Goal: Transaction & Acquisition: Purchase product/service

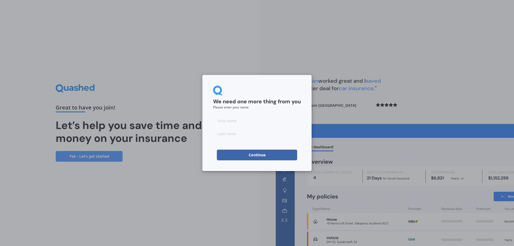
click at [245, 120] on input at bounding box center [257, 120] width 88 height 11
type input "[PERSON_NAME]"
click at [262, 153] on button "Continue" at bounding box center [257, 155] width 80 height 11
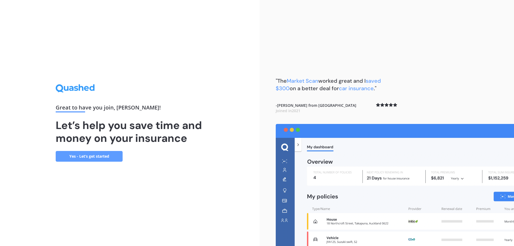
click at [86, 157] on link "Yes - Let’s get started" at bounding box center [89, 156] width 67 height 11
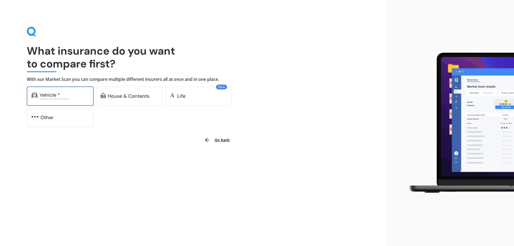
click at [82, 97] on div "Vehicle *" at bounding box center [64, 94] width 49 height 5
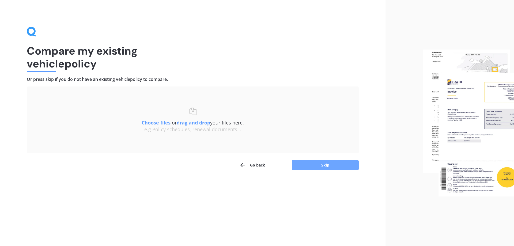
click at [349, 164] on button "Skip" at bounding box center [325, 165] width 67 height 10
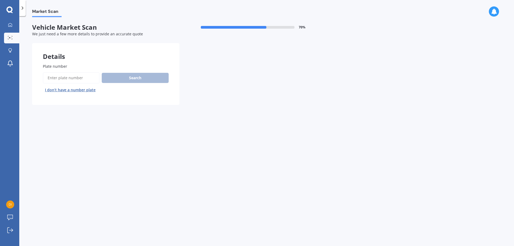
click at [74, 78] on input "Plate number" at bounding box center [71, 77] width 57 height 11
type input "mlf256"
click at [0, 0] on button "Next" at bounding box center [0, 0] width 0 height 0
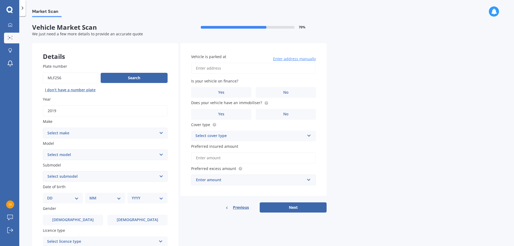
click at [161, 129] on select "Select make AC ALFA ROMEO ASTON [PERSON_NAME] AUDI AUSTIN BEDFORD Bentley BMW B…" at bounding box center [105, 133] width 125 height 11
click at [161, 132] on select "Select make AC ALFA ROMEO ASTON [PERSON_NAME] AUDI AUSTIN BEDFORD Bentley BMW B…" at bounding box center [105, 133] width 125 height 11
select select "MITSUBISHI"
click at [43, 128] on select "Select make AC ALFA ROMEO ASTON [PERSON_NAME] AUDI AUSTIN BEDFORD Bentley BMW B…" at bounding box center [105, 133] width 125 height 11
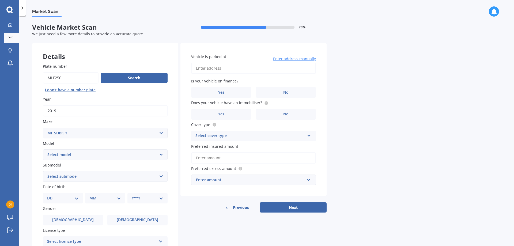
click at [163, 155] on select "Select model 380 Airtrek Aspire ASX [PERSON_NAME] Challenger Challenger Diesel …" at bounding box center [105, 154] width 125 height 11
select select "ECLIPSE CROSS"
click at [43, 149] on select "Select model 380 Airtrek Aspire ASX [PERSON_NAME] Challenger Challenger Diesel …" at bounding box center [105, 154] width 125 height 11
click at [98, 178] on select "Select submodel Black Edition Wagon 5dr CVT 8sp 1.5T PHEV VRX 4WD Hybrid PHEV X…" at bounding box center [105, 176] width 125 height 11
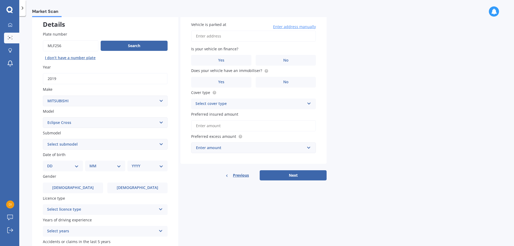
scroll to position [53, 0]
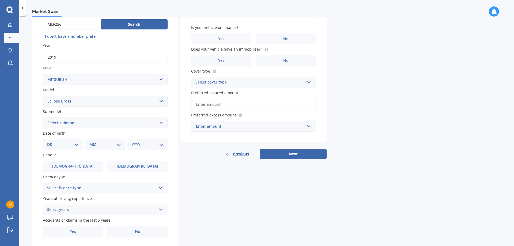
click at [76, 148] on div "DD 01 02 03 04 05 06 07 08 09 10 11 12 13 14 15 16 17 18 19 20 21 22 23 24 25 2…" at bounding box center [63, 144] width 40 height 11
click at [78, 138] on div "Date of birth DD 01 02 03 04 05 06 07 08 09 10 11 12 13 14 15 16 17 18 19 20 21…" at bounding box center [105, 140] width 125 height 20
click at [78, 146] on select "DD 01 02 03 04 05 06 07 08 09 10 11 12 13 14 15 16 17 18 19 20 21 22 23 24 25 2…" at bounding box center [63, 144] width 32 height 6
select select "11"
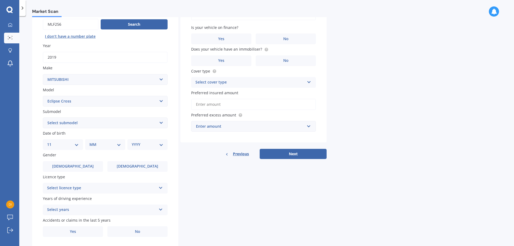
click at [51, 141] on select "DD 01 02 03 04 05 06 07 08 09 10 11 12 13 14 15 16 17 18 19 20 21 22 23 24 25 2…" at bounding box center [63, 144] width 32 height 6
click at [108, 144] on select "MM 01 02 03 04 05 06 07 08 09 10 11 12" at bounding box center [105, 144] width 29 height 6
select select "10"
click at [91, 141] on select "MM 01 02 03 04 05 06 07 08 09 10 11 12" at bounding box center [105, 144] width 29 height 6
click at [151, 141] on select "YYYY 2025 2024 2023 2022 2021 2020 2019 2018 2017 2016 2015 2014 2013 2012 2011…" at bounding box center [146, 144] width 29 height 6
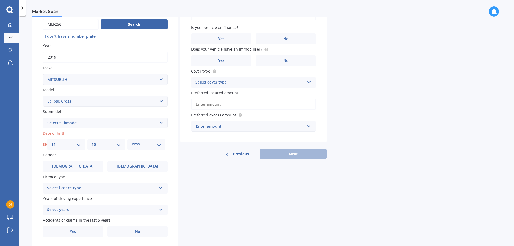
select select "1991"
click at [132, 141] on select "YYYY 2025 2024 2023 2022 2021 2020 2019 2018 2017 2016 2015 2014 2013 2012 2011…" at bounding box center [146, 144] width 29 height 6
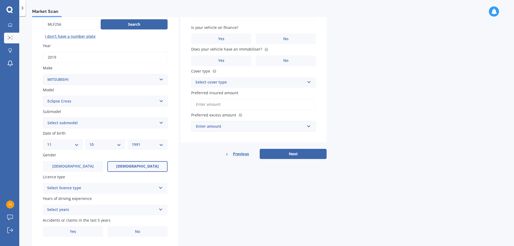
click at [128, 166] on label "[DEMOGRAPHIC_DATA]" at bounding box center [137, 166] width 60 height 11
click at [0, 0] on input "[DEMOGRAPHIC_DATA]" at bounding box center [0, 0] width 0 height 0
click at [163, 189] on div "Select licence type NZ Full NZ Restricted NZ Learners [GEOGRAPHIC_DATA] [GEOGRA…" at bounding box center [105, 188] width 125 height 11
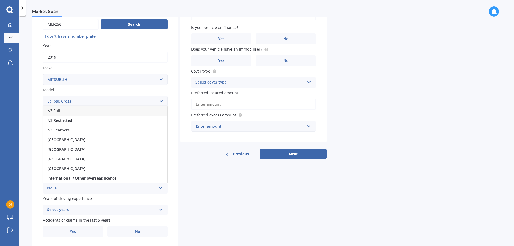
click at [78, 113] on div "NZ Full" at bounding box center [105, 111] width 124 height 10
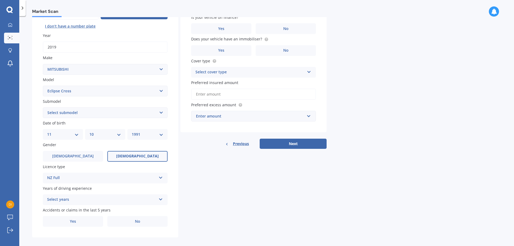
scroll to position [69, 0]
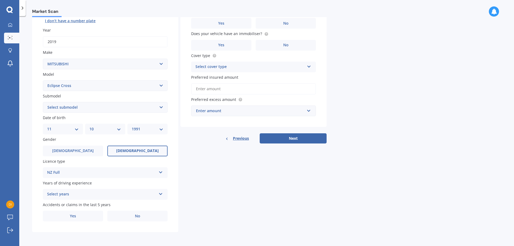
click at [161, 193] on icon at bounding box center [160, 193] width 5 height 4
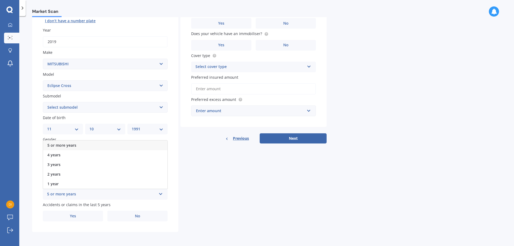
click at [80, 145] on div "5 or more years" at bounding box center [105, 145] width 124 height 10
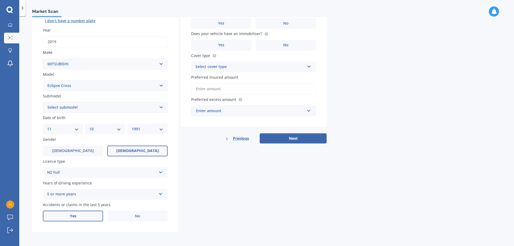
click at [76, 214] on span "Yes" at bounding box center [73, 216] width 6 height 5
click at [0, 0] on input "Yes" at bounding box center [0, 0] width 0 height 0
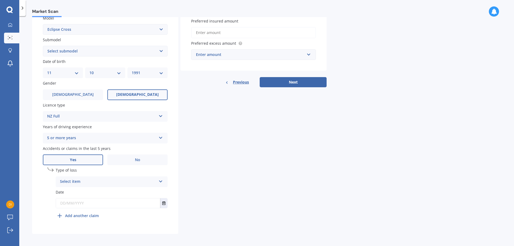
scroll to position [127, 0]
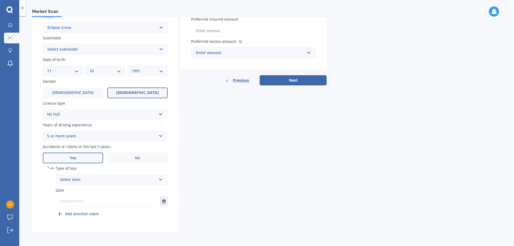
click at [156, 178] on div "Select item At fault accident Not at fault accident" at bounding box center [112, 179] width 112 height 11
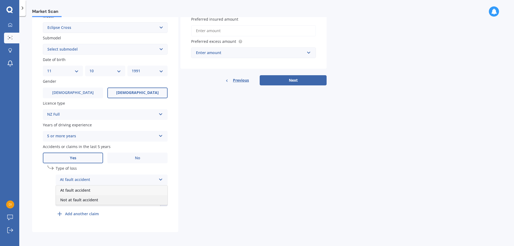
click at [108, 199] on div "Not at fault accident" at bounding box center [111, 200] width 111 height 10
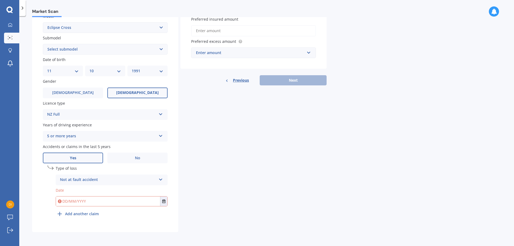
click at [125, 203] on input "text" at bounding box center [108, 201] width 104 height 10
click at [162, 201] on icon "Select date" at bounding box center [163, 201] width 3 height 4
click at [81, 136] on button "[DATE]" at bounding box center [70, 135] width 23 height 10
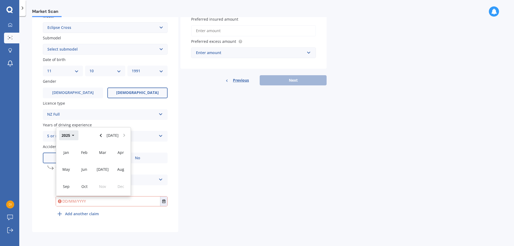
click at [67, 135] on button "2025" at bounding box center [68, 135] width 19 height 10
click at [107, 167] on span "2025" at bounding box center [102, 169] width 9 height 5
click at [89, 150] on div "Feb" at bounding box center [84, 152] width 18 height 17
click at [104, 174] on span "14" at bounding box center [104, 172] width 4 height 5
type input "[DATE]"
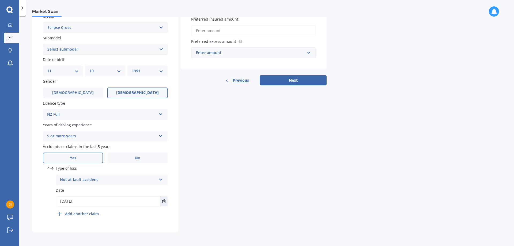
click at [85, 215] on b "Add another claim" at bounding box center [82, 214] width 34 height 6
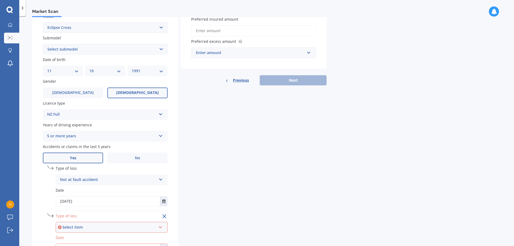
click at [87, 212] on div "undefined 1 Type of loss Not at fault accident At fault accident Not at fault a…" at bounding box center [105, 216] width 125 height 103
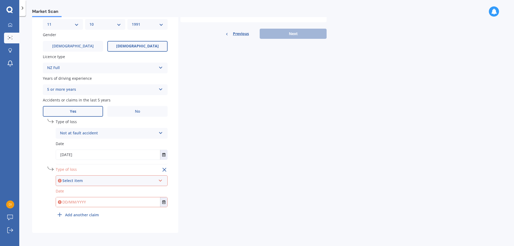
scroll to position [174, 0]
click at [157, 182] on div "Select item At fault accident Not at fault accident" at bounding box center [112, 179] width 112 height 11
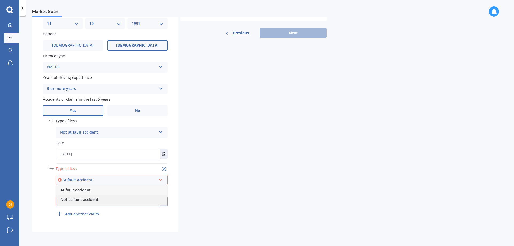
click at [91, 199] on span "Not at fault accident" at bounding box center [79, 199] width 38 height 5
click at [167, 202] on button "Select date" at bounding box center [163, 201] width 7 height 10
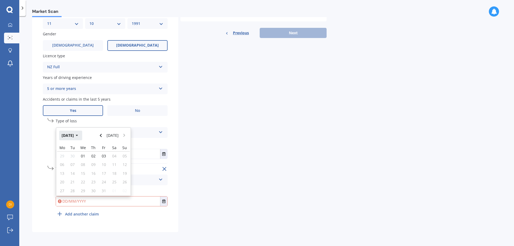
click at [78, 136] on button "[DATE]" at bounding box center [70, 136] width 23 height 10
click at [64, 153] on span "Jan" at bounding box center [66, 152] width 6 height 5
click at [78, 134] on button "[DATE]" at bounding box center [70, 136] width 23 height 10
click at [70, 136] on button "2025" at bounding box center [68, 136] width 19 height 10
click at [82, 134] on button "[DATE] - [DATE]" at bounding box center [78, 131] width 38 height 17
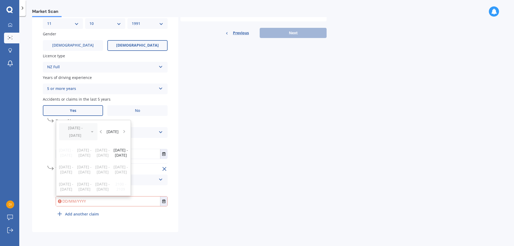
click at [82, 134] on div "[DATE] - [DATE] [DATE]" at bounding box center [93, 131] width 74 height 23
click at [124, 155] on span "[DATE] - [DATE]" at bounding box center [120, 152] width 14 height 10
click at [80, 170] on span "2024" at bounding box center [84, 169] width 9 height 5
click at [84, 186] on span "Oct" at bounding box center [84, 186] width 6 height 5
click at [74, 134] on button "[DATE]" at bounding box center [70, 136] width 23 height 10
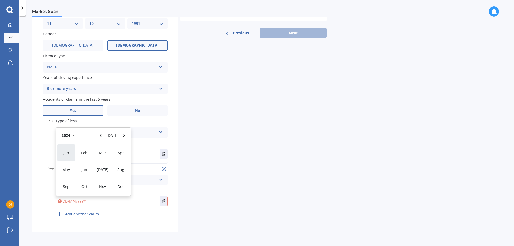
click at [71, 153] on div "Jan" at bounding box center [66, 152] width 18 height 17
click at [62, 157] on span "01" at bounding box center [62, 155] width 4 height 5
type input "[DATE]"
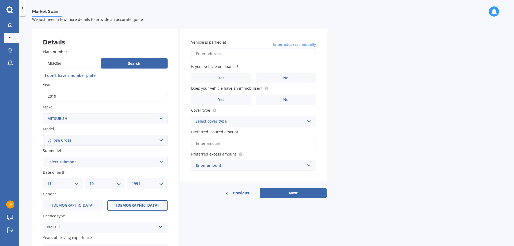
scroll to position [14, 0]
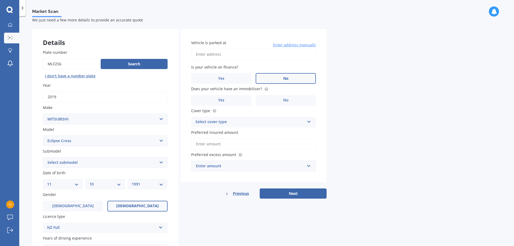
click at [287, 79] on span "No" at bounding box center [285, 78] width 5 height 5
click at [0, 0] on input "No" at bounding box center [0, 0] width 0 height 0
click at [252, 56] on input "Vehicle is parked at" at bounding box center [253, 54] width 125 height 11
type input "[STREET_ADDRESS]"
click at [278, 98] on label "No" at bounding box center [285, 100] width 60 height 11
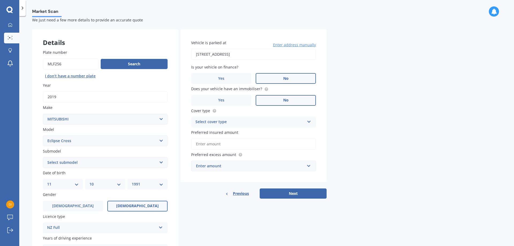
click at [0, 0] on input "No" at bounding box center [0, 0] width 0 height 0
click at [257, 121] on div "Select cover type" at bounding box center [249, 122] width 109 height 6
click at [237, 135] on div "Comprehensive" at bounding box center [253, 133] width 124 height 10
click at [236, 144] on input "Preferred insured amount" at bounding box center [253, 143] width 125 height 11
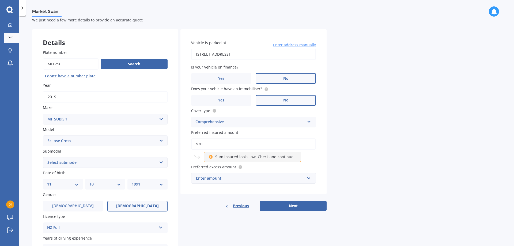
type input "$2"
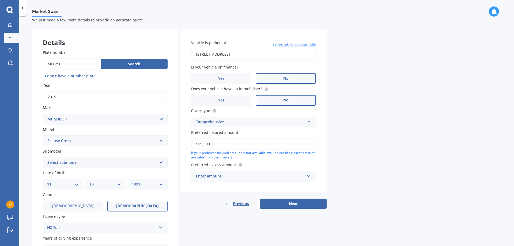
type input "$19,900"
click at [285, 174] on div "Enter amount" at bounding box center [250, 176] width 109 height 6
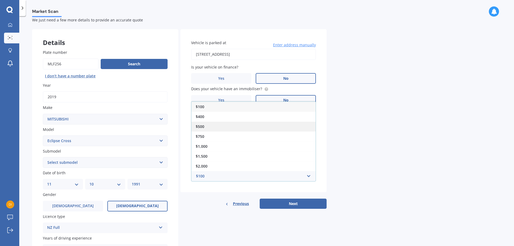
click at [207, 126] on div "$500" at bounding box center [253, 126] width 124 height 10
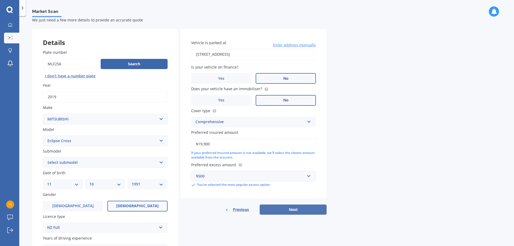
click at [297, 206] on button "Next" at bounding box center [292, 209] width 67 height 10
click at [72, 163] on select "Select submodel Black Edition Wagon 5dr CVT 8sp 1.5T PHEV VRX 4WD Hybrid PHEV X…" at bounding box center [105, 162] width 125 height 11
select select "XLS"
click at [43, 157] on select "Select submodel Black Edition Wagon 5dr CVT 8sp 1.5T PHEV VRX 4WD Hybrid PHEV X…" at bounding box center [105, 162] width 125 height 11
click at [281, 210] on button "Next" at bounding box center [292, 209] width 67 height 10
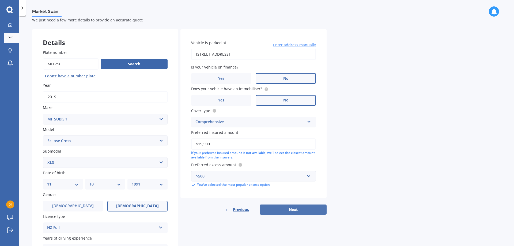
select select "11"
select select "10"
select select "1991"
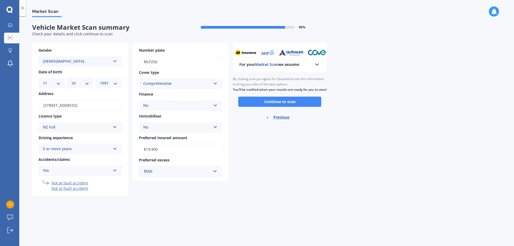
scroll to position [0, 0]
click at [308, 106] on button "Continue to scan" at bounding box center [279, 102] width 83 height 10
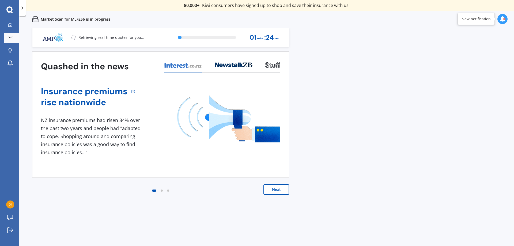
click at [282, 189] on button "Next" at bounding box center [276, 189] width 26 height 11
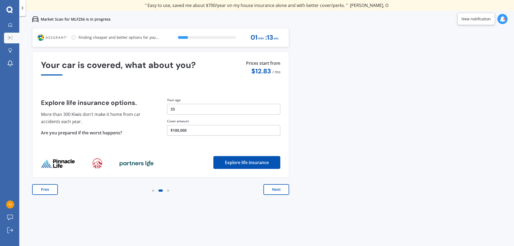
click at [278, 189] on button "Next" at bounding box center [276, 189] width 26 height 11
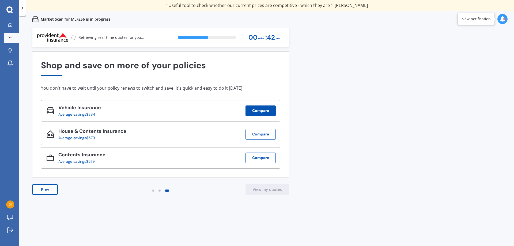
click at [261, 110] on button "Compare" at bounding box center [260, 110] width 30 height 11
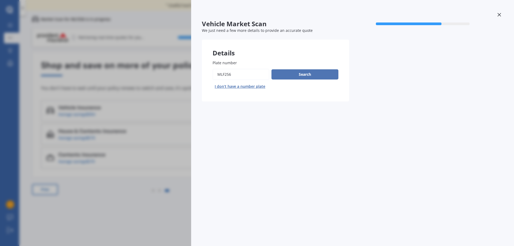
click at [307, 73] on button "Search" at bounding box center [304, 74] width 67 height 10
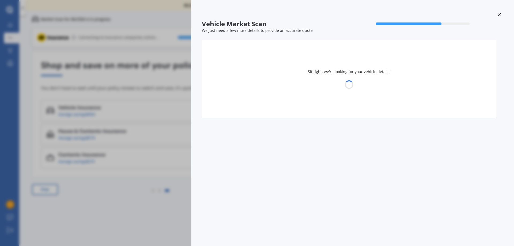
select select "11"
select select "10"
select select "1991"
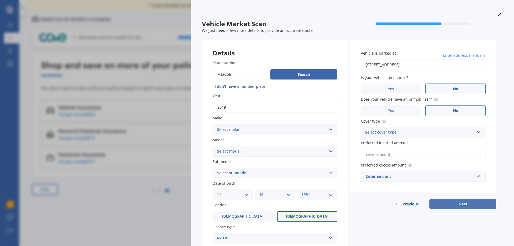
click at [475, 204] on button "Next" at bounding box center [462, 204] width 67 height 10
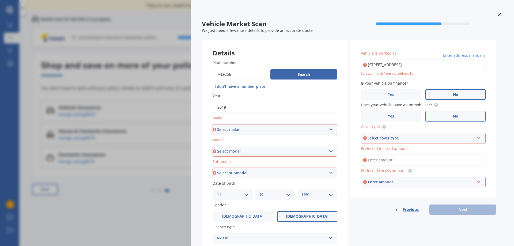
click at [332, 129] on select "Select make AC ALFA ROMEO ASTON [PERSON_NAME] AUDI AUSTIN BEDFORD Bentley BMW B…" at bounding box center [274, 129] width 125 height 11
select select "MITSUBISHI"
click at [212, 124] on select "Select make AC ALFA ROMEO ASTON [PERSON_NAME] AUDI AUSTIN BEDFORD Bentley BMW B…" at bounding box center [274, 129] width 125 height 11
click at [317, 153] on select "Select model 380 Airtrek Aspire ASX [PERSON_NAME] Challenger Challenger Diesel …" at bounding box center [274, 151] width 125 height 11
select select "ECLIPSE CROSS"
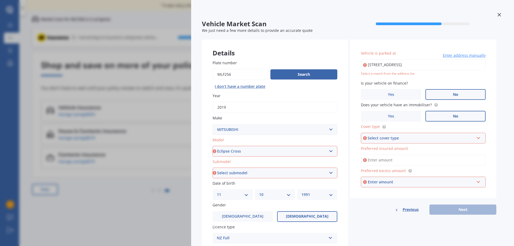
click at [212, 146] on select "Select model 380 Airtrek Aspire ASX [PERSON_NAME] Challenger Challenger Diesel …" at bounding box center [274, 151] width 125 height 11
click at [332, 173] on select "Select submodel Black Edition Wagon 5dr CVT 8sp 1.5T PHEV VRX 4WD Hybrid PHEV X…" at bounding box center [274, 172] width 125 height 11
select select "XLS"
click at [212, 167] on select "Select submodel Black Edition Wagon 5dr CVT 8sp 1.5T PHEV VRX 4WD Hybrid PHEV X…" at bounding box center [274, 172] width 125 height 11
click at [471, 134] on div "Select cover type Comprehensive Third Party, Fire & Theft Third Party" at bounding box center [423, 138] width 125 height 11
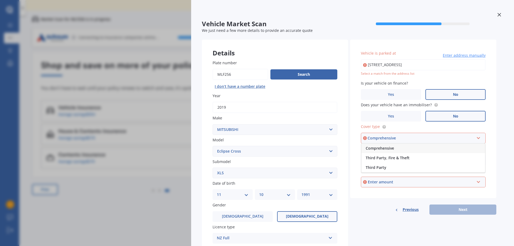
click at [381, 149] on span "Comprehensive" at bounding box center [379, 148] width 28 height 5
click at [399, 182] on div "Enter amount" at bounding box center [421, 182] width 106 height 6
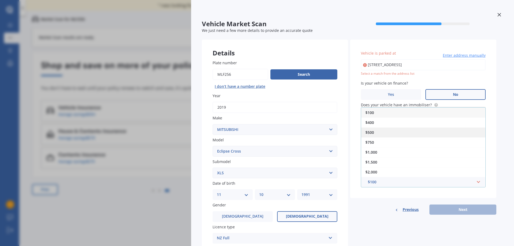
click at [373, 133] on span "$500" at bounding box center [369, 132] width 9 height 5
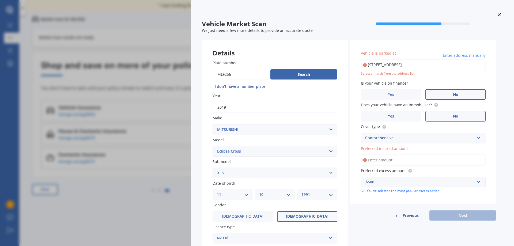
click at [388, 158] on input "Preferred insured amount" at bounding box center [423, 159] width 125 height 11
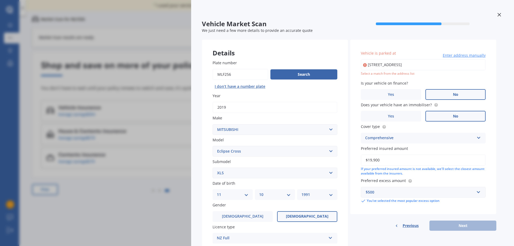
click at [469, 223] on div "Previous Next" at bounding box center [423, 225] width 146 height 10
drag, startPoint x: 408, startPoint y: 160, endPoint x: 363, endPoint y: 160, distance: 44.4
click at [363, 160] on input "$19,900" at bounding box center [423, 159] width 125 height 11
type input "$20,000"
click at [463, 226] on div "Previous Next" at bounding box center [423, 225] width 146 height 10
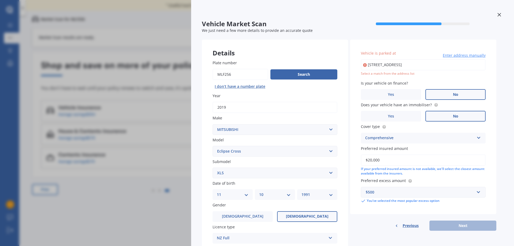
click at [463, 226] on div "Previous Next" at bounding box center [423, 225] width 146 height 10
click at [411, 67] on input "[STREET_ADDRESS]" at bounding box center [423, 64] width 125 height 11
type input "[STREET_ADDRESS]"
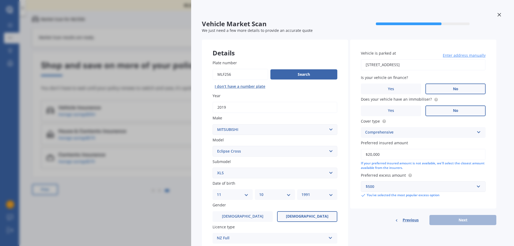
click at [453, 218] on div "Previous Next" at bounding box center [423, 220] width 146 height 10
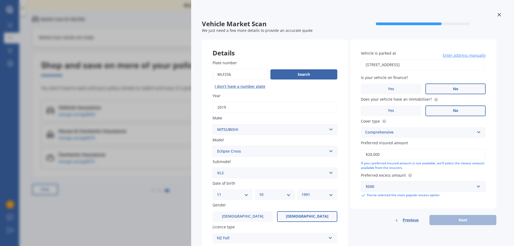
click at [453, 218] on div "Previous Next" at bounding box center [423, 220] width 146 height 10
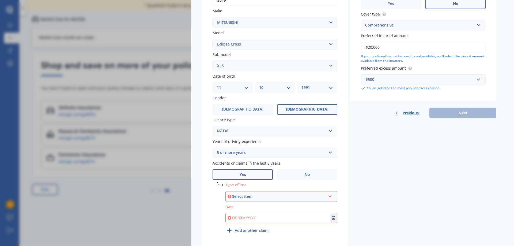
scroll to position [125, 0]
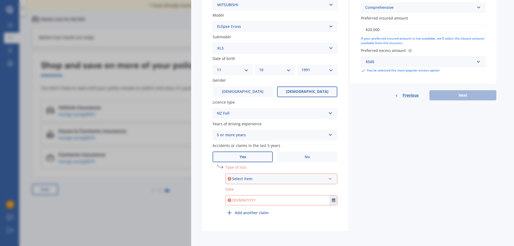
click at [326, 179] on div "Select item At fault accident Not at fault accident" at bounding box center [281, 178] width 112 height 11
click at [261, 195] on div "Not at fault accident" at bounding box center [281, 199] width 111 height 10
click at [271, 200] on input "text" at bounding box center [277, 200] width 104 height 10
click at [332, 201] on icon "Select date" at bounding box center [333, 200] width 3 height 4
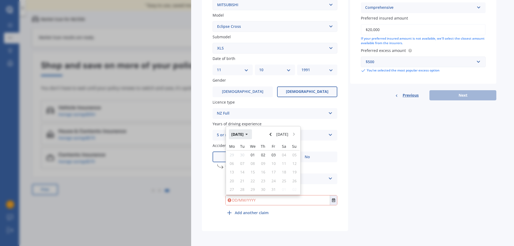
click at [247, 134] on button "[DATE]" at bounding box center [240, 134] width 23 height 10
click at [253, 152] on span "Feb" at bounding box center [254, 151] width 6 height 5
click at [274, 171] on span "14" at bounding box center [273, 171] width 4 height 5
type input "[DATE]"
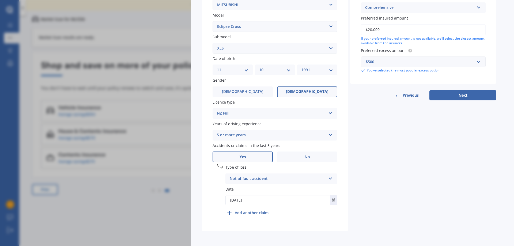
click at [251, 212] on b "Add another claim" at bounding box center [252, 213] width 34 height 6
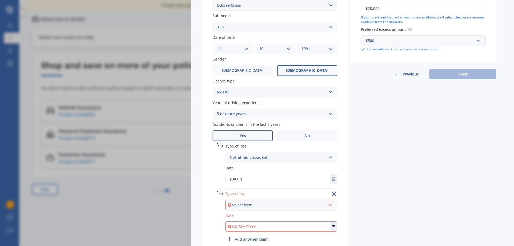
scroll to position [172, 0]
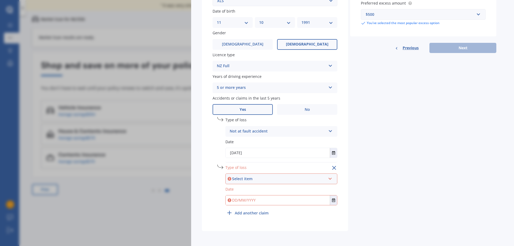
click at [279, 173] on div "Select item At fault accident Not at fault accident" at bounding box center [281, 178] width 112 height 11
click at [252, 197] on span "Not at fault accident" at bounding box center [249, 198] width 38 height 5
click at [253, 198] on input "text" at bounding box center [277, 200] width 104 height 10
click at [334, 200] on icon "Select date" at bounding box center [333, 200] width 3 height 4
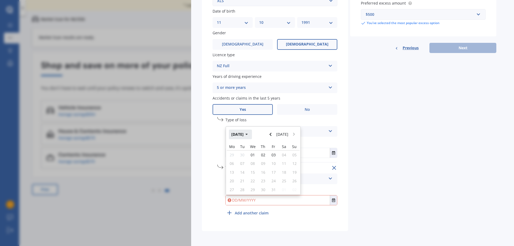
click at [246, 136] on button "[DATE]" at bounding box center [240, 134] width 23 height 10
click at [234, 149] on span "Jan" at bounding box center [236, 151] width 6 height 5
click at [251, 152] on span "01" at bounding box center [252, 154] width 4 height 5
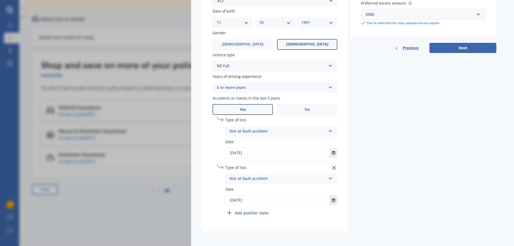
click at [330, 198] on button "Select date" at bounding box center [333, 200] width 7 height 10
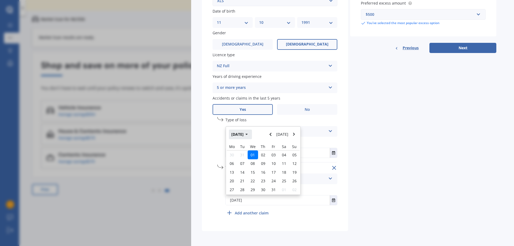
click at [244, 137] on button "[DATE]" at bounding box center [240, 134] width 23 height 10
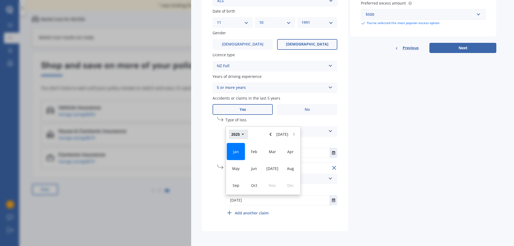
click at [244, 136] on button "2025" at bounding box center [238, 134] width 19 height 10
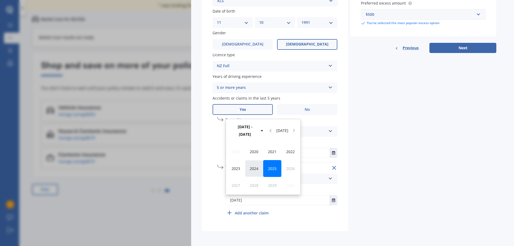
click at [254, 166] on span "2024" at bounding box center [254, 168] width 9 height 5
click at [279, 218] on div "undefined 1 Type of loss Not at fault accident At fault accident Not at fault a…" at bounding box center [274, 168] width 125 height 103
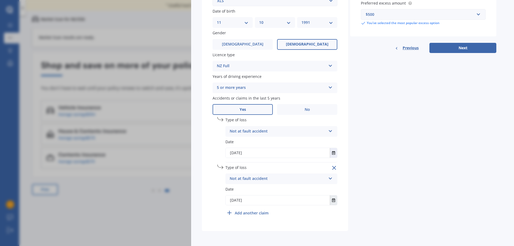
click at [334, 202] on icon "Select date" at bounding box center [333, 200] width 3 height 4
click at [243, 131] on button "2024" at bounding box center [238, 134] width 19 height 10
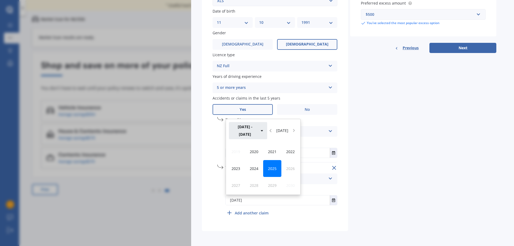
click at [241, 134] on button "[DATE] - [DATE]" at bounding box center [248, 130] width 38 height 17
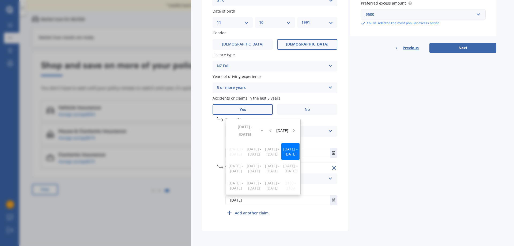
click at [287, 149] on span "[DATE] - [DATE]" at bounding box center [290, 151] width 14 height 10
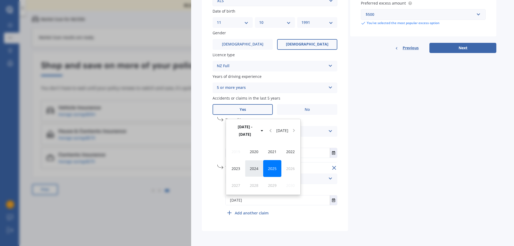
click at [251, 170] on span "2024" at bounding box center [254, 168] width 9 height 5
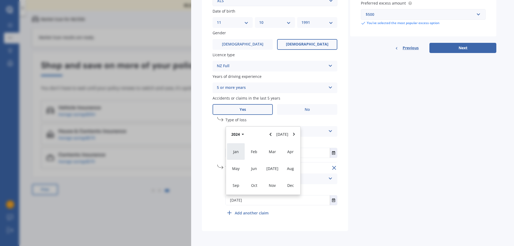
click at [234, 151] on span "Jan" at bounding box center [236, 151] width 6 height 5
click at [234, 152] on span "01" at bounding box center [232, 154] width 4 height 5
type input "[DATE]"
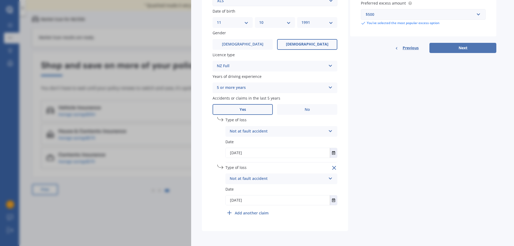
click at [481, 51] on button "Next" at bounding box center [462, 48] width 67 height 10
select select "11"
select select "10"
select select "1991"
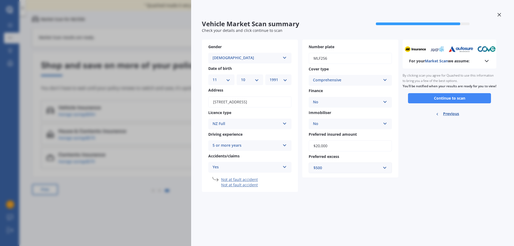
scroll to position [0, 0]
click at [458, 102] on button "Continue to scan" at bounding box center [449, 98] width 83 height 10
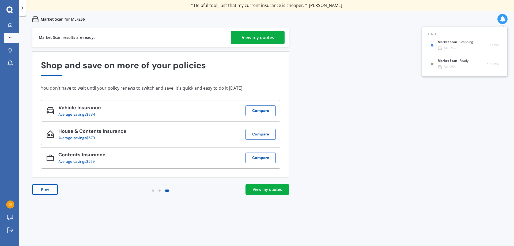
click at [275, 191] on div "View my quotes" at bounding box center [267, 189] width 29 height 5
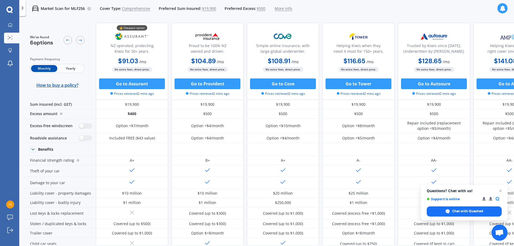
click at [70, 68] on span "Yearly" at bounding box center [70, 68] width 26 height 7
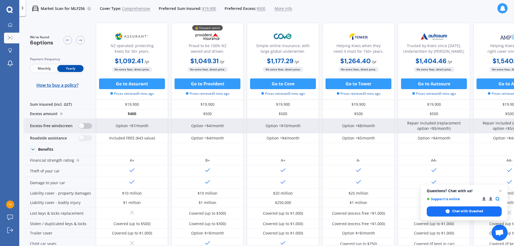
click at [84, 124] on label at bounding box center [85, 126] width 13 height 6
radio input "true"
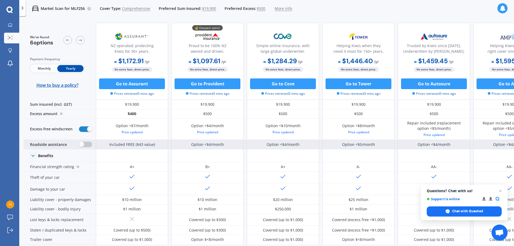
click at [85, 143] on label at bounding box center [85, 144] width 13 height 6
radio input "true"
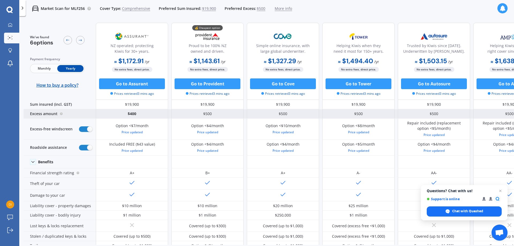
click at [43, 114] on div "Excess amount" at bounding box center [60, 113] width 72 height 9
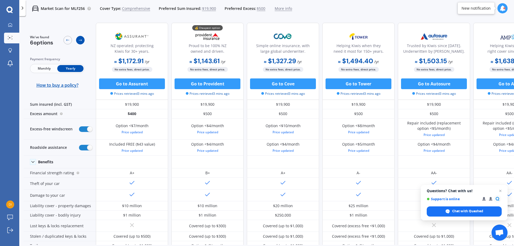
click at [81, 39] on icon at bounding box center [80, 40] width 4 height 4
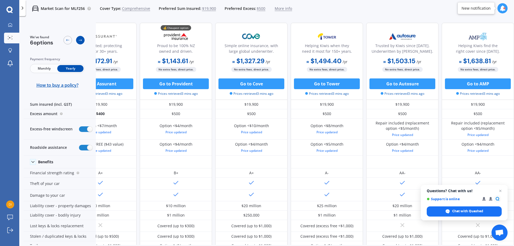
click at [81, 39] on icon at bounding box center [80, 40] width 4 height 4
click at [71, 41] on div at bounding box center [67, 40] width 9 height 9
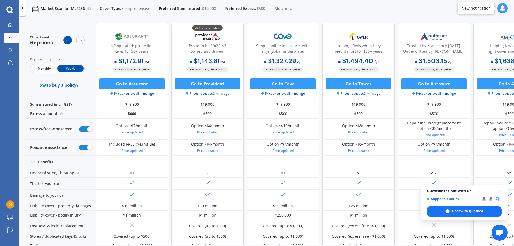
click at [71, 41] on div at bounding box center [67, 40] width 9 height 9
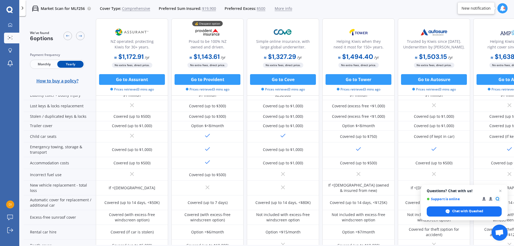
scroll to position [119, 0]
click at [151, 82] on button "Go to Assurant" at bounding box center [132, 79] width 66 height 11
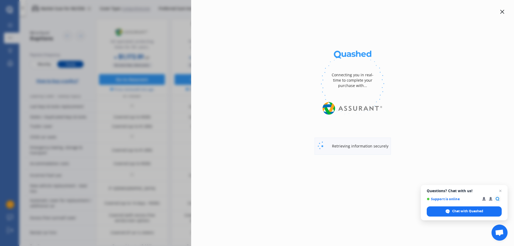
select select "Yearly"
select select "full"
select select "0"
select select "Canterbury"
select select "MITSUBISHI"
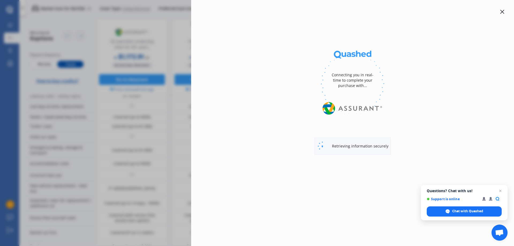
select select "ECLIPSE CROSS"
select select "XLS"
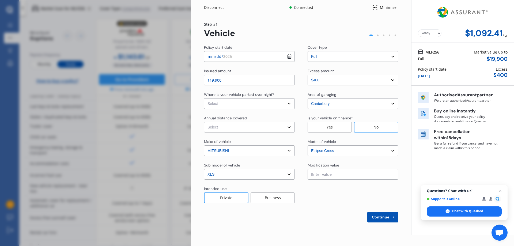
click at [286, 104] on select "Select In a garage On own property On street or road" at bounding box center [249, 103] width 91 height 11
select select "On own property"
click at [204, 98] on select "Select In a garage On own property On street or road" at bounding box center [249, 103] width 91 height 11
click at [230, 123] on select "Select Low (less than 15,000km per year) Average (15,000-30,000km per year) Hig…" at bounding box center [249, 127] width 91 height 11
select select "20000"
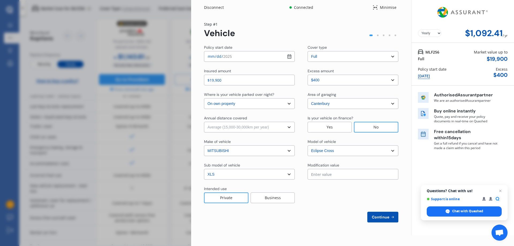
click at [204, 122] on select "Select Low (less than 15,000km per year) Average (15,000-30,000km per year) Hig…" at bounding box center [249, 127] width 91 height 11
drag, startPoint x: 389, startPoint y: 79, endPoint x: 356, endPoint y: 85, distance: 33.6
click at [389, 79] on select "Select excess amount $400 $900 $1,400" at bounding box center [352, 80] width 91 height 11
click at [307, 75] on select "Select excess amount $400 $900 $1,400" at bounding box center [352, 80] width 91 height 11
click at [386, 216] on span "Continue" at bounding box center [380, 217] width 20 height 4
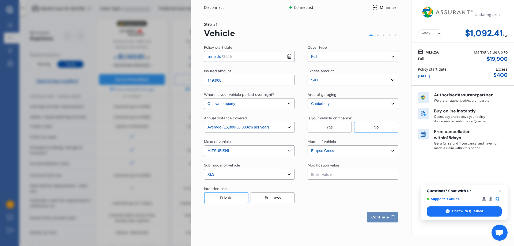
select select "Miss"
select select "11"
select select "10"
select select "1991"
select select "full"
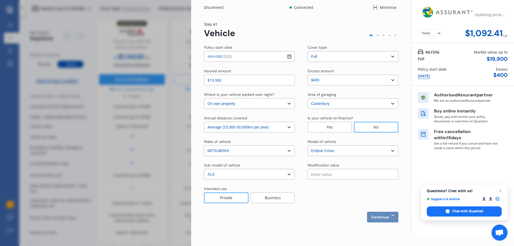
select select "more than 4 years"
select select "[GEOGRAPHIC_DATA]"
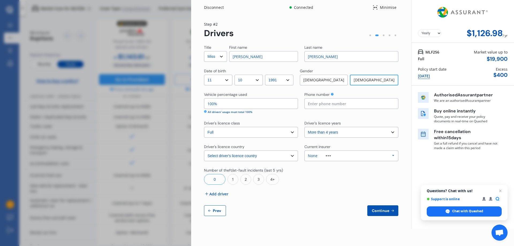
click at [223, 211] on button "Prev" at bounding box center [215, 210] width 22 height 11
select select "full"
select select "0"
select select "On own property"
select select "Canterbury"
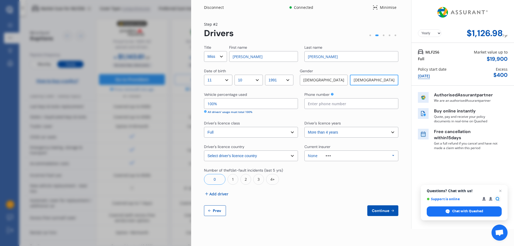
select select "20000"
select select "MITSUBISHI"
select select "ECLIPSE CROSS"
select select "XLS"
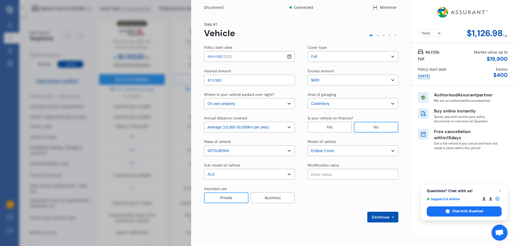
click at [287, 128] on select "Select Low (less than 15,000km per year) Average (15,000-30,000km per year) Hig…" at bounding box center [249, 127] width 91 height 11
select select "15000"
click at [204, 122] on select "Select Low (less than 15,000km per year) Average (15,000-30,000km per year) Hig…" at bounding box center [249, 127] width 91 height 11
click at [380, 218] on span "Continue" at bounding box center [380, 217] width 20 height 4
select select "Miss"
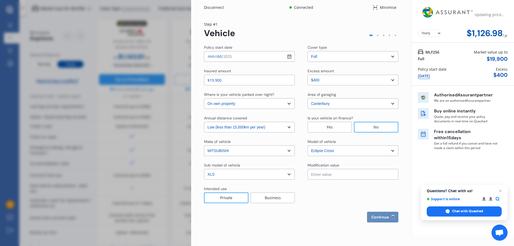
select select "11"
select select "10"
select select "1991"
select select "full"
select select "more than 4 years"
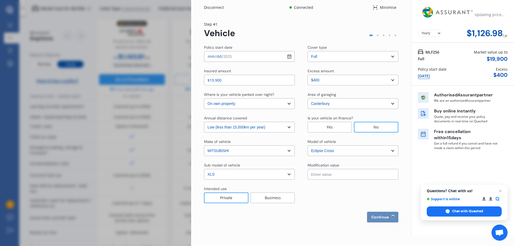
select select "[GEOGRAPHIC_DATA]"
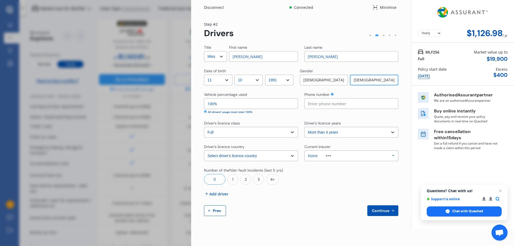
click at [209, 208] on icon at bounding box center [209, 210] width 4 height 4
select select "full"
select select "0"
select select "On own property"
select select "Canterbury"
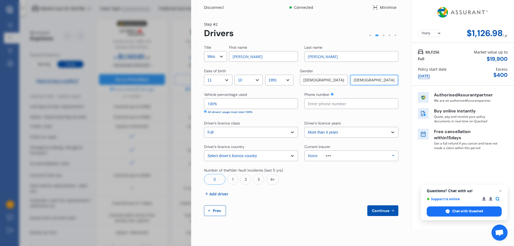
select select "15000"
select select "MITSUBISHI"
select select "ECLIPSE CROSS"
select select "XLS"
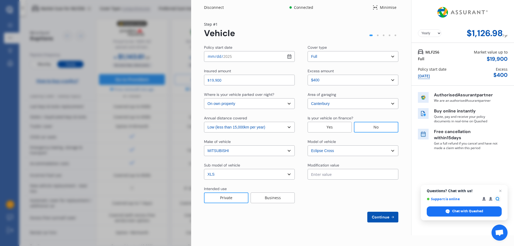
click at [247, 106] on select "Select In a garage On own property On street or road" at bounding box center [249, 103] width 91 height 11
select select "In a garage"
click at [204, 98] on select "Select In a garage On own property On street or road" at bounding box center [249, 103] width 91 height 11
click at [396, 218] on button "Continue" at bounding box center [382, 217] width 31 height 11
select select "Miss"
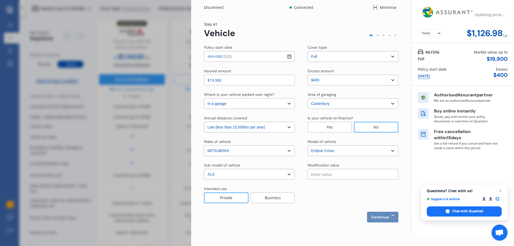
select select "11"
select select "10"
select select "1991"
select select "full"
select select "more than 4 years"
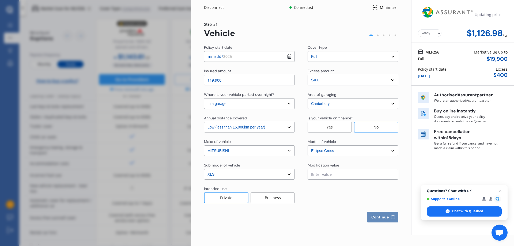
select select "[GEOGRAPHIC_DATA]"
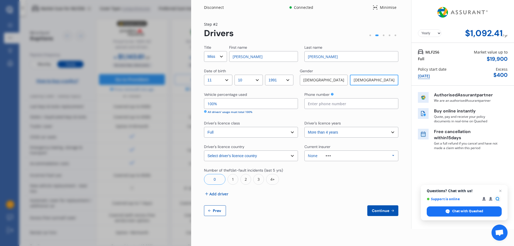
click at [222, 194] on span "Add driver" at bounding box center [218, 194] width 19 height 6
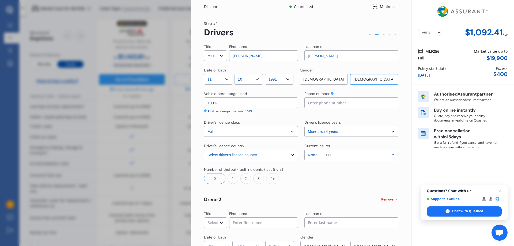
scroll to position [0, 0]
click at [465, 11] on img at bounding box center [462, 12] width 54 height 20
